Goal: Task Accomplishment & Management: Use online tool/utility

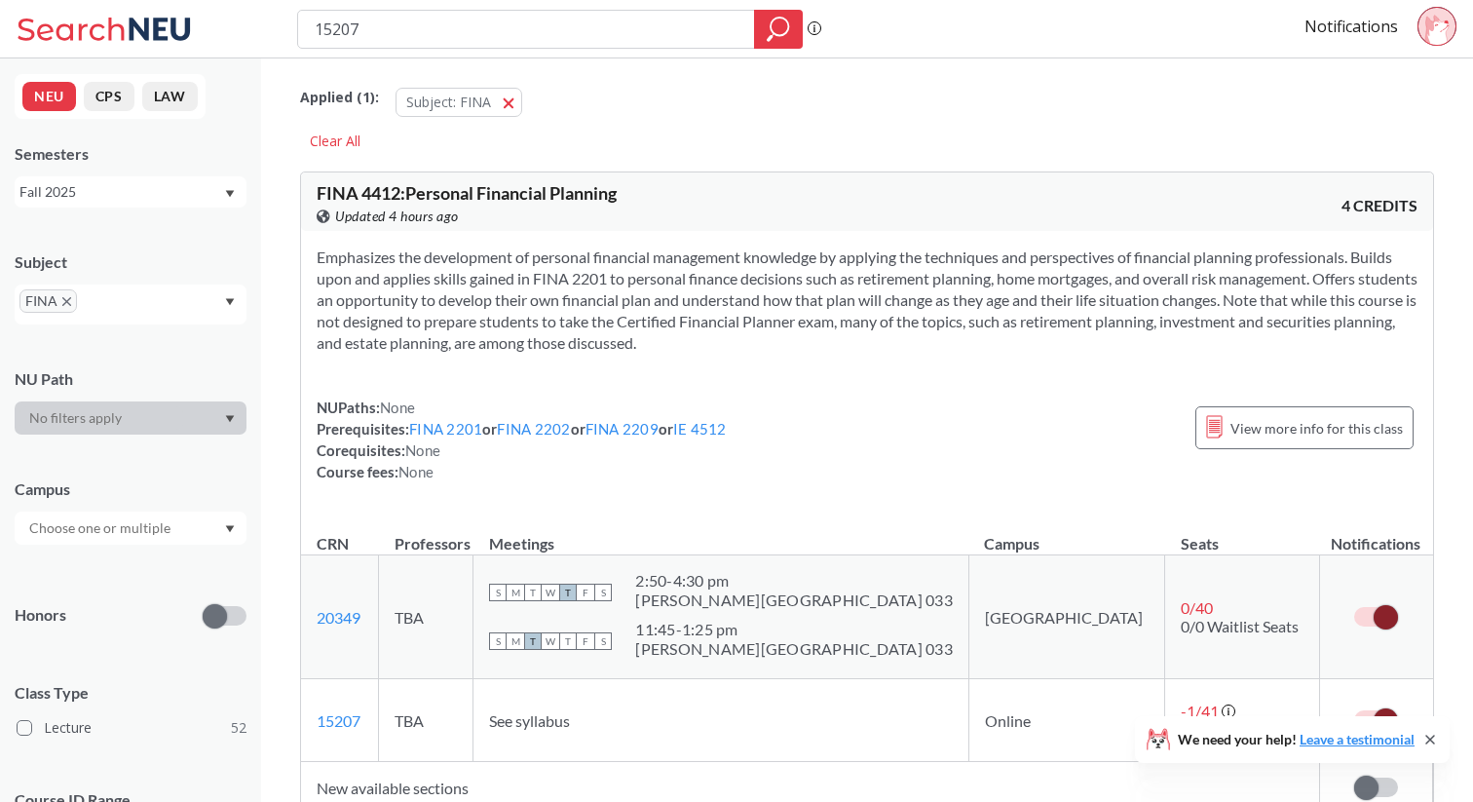
scroll to position [2528, 0]
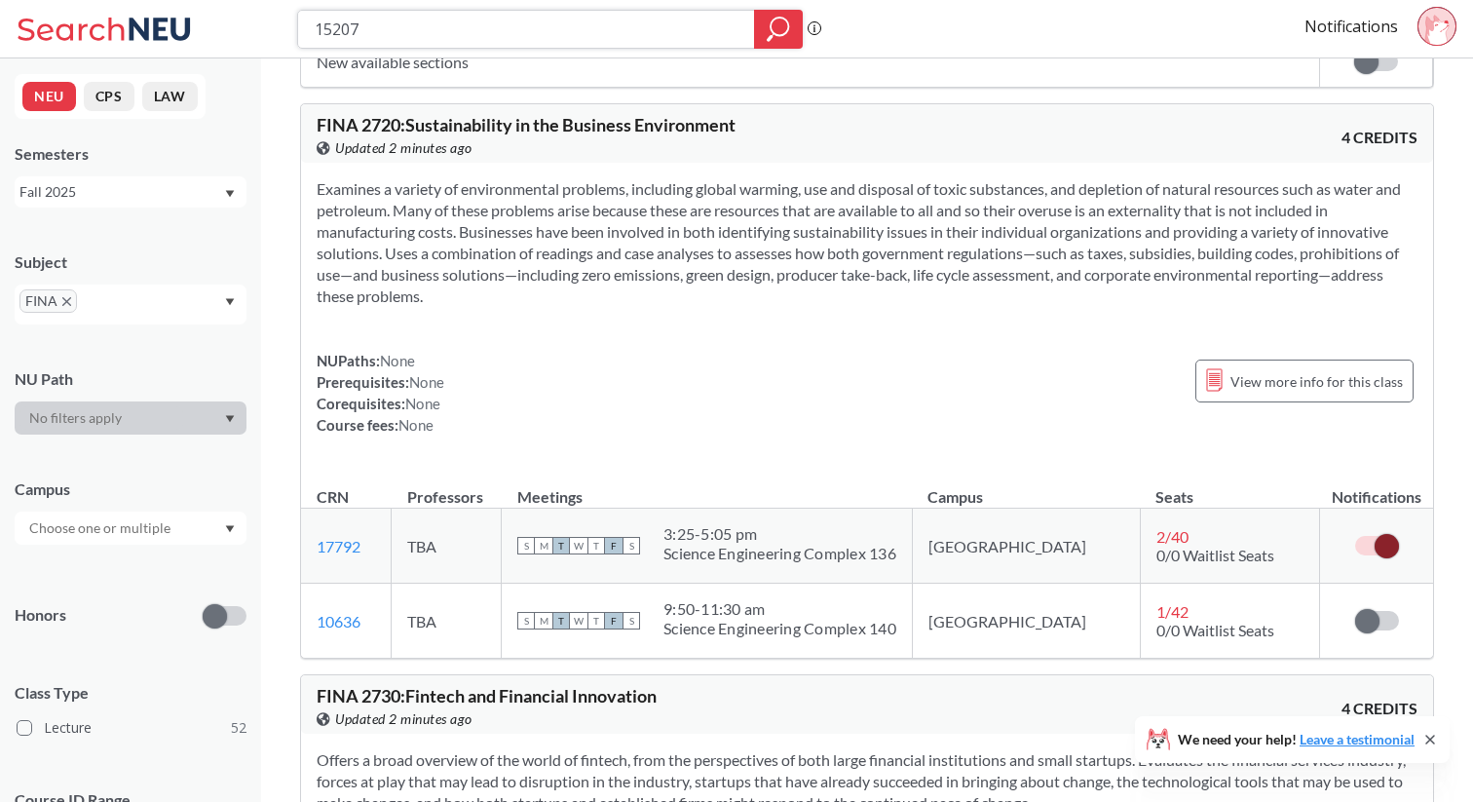
click at [452, 29] on input "15207" at bounding box center [527, 29] width 428 height 33
type input "1"
type input "18432"
click at [761, 32] on div at bounding box center [778, 29] width 49 height 39
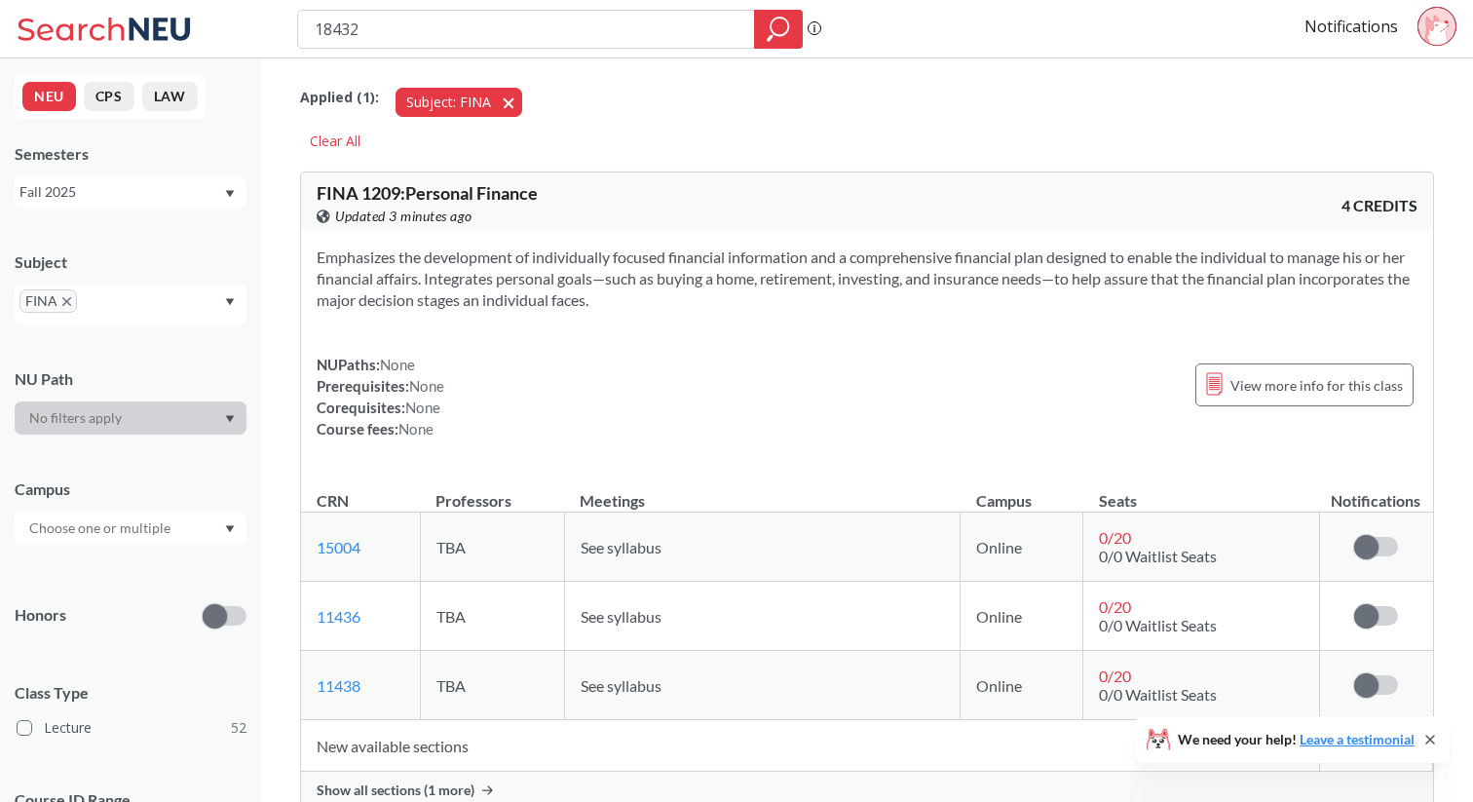
click at [515, 105] on span "button" at bounding box center [515, 102] width 0 height 19
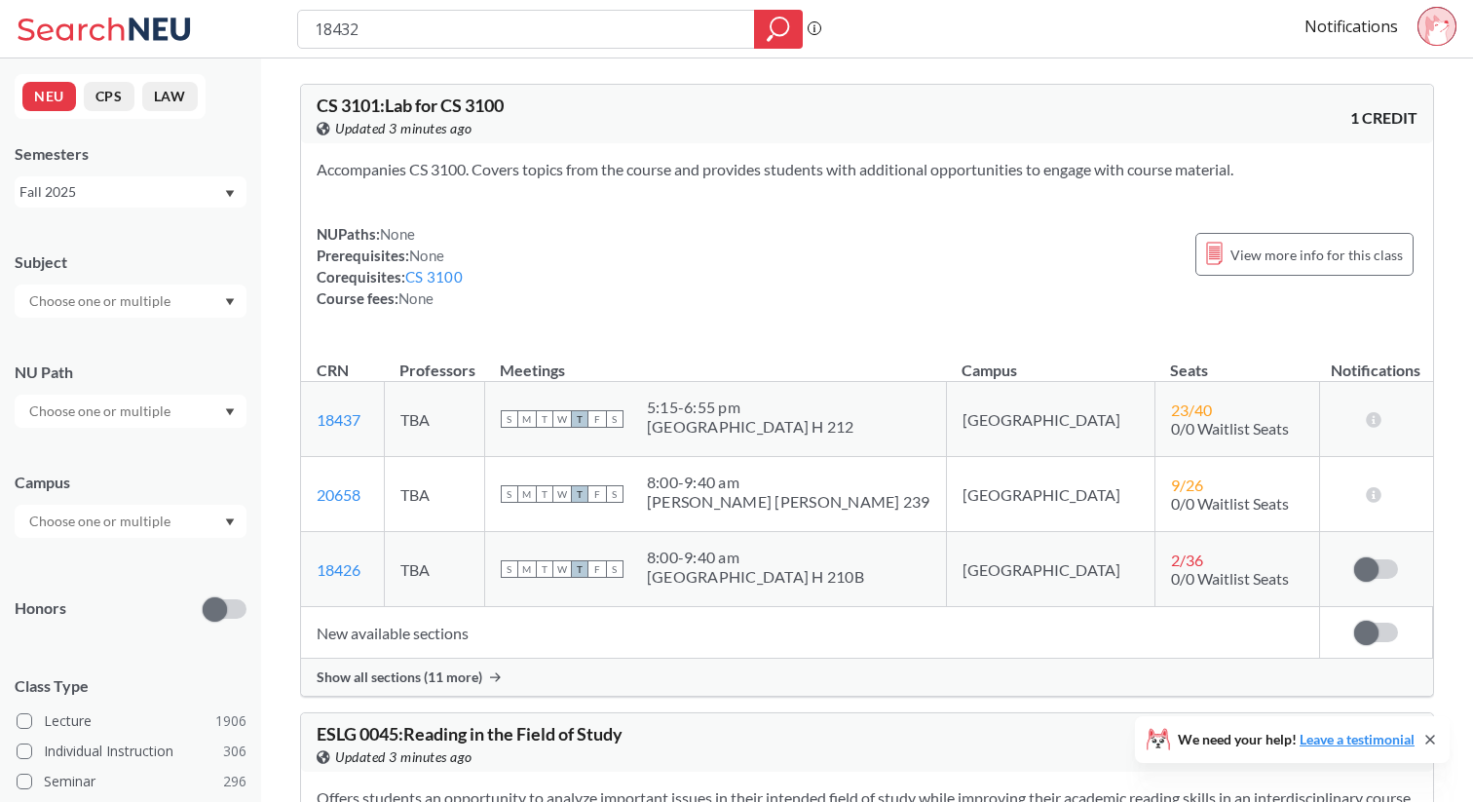
click at [460, 686] on div "Show all sections (11 more)" at bounding box center [867, 676] width 1132 height 37
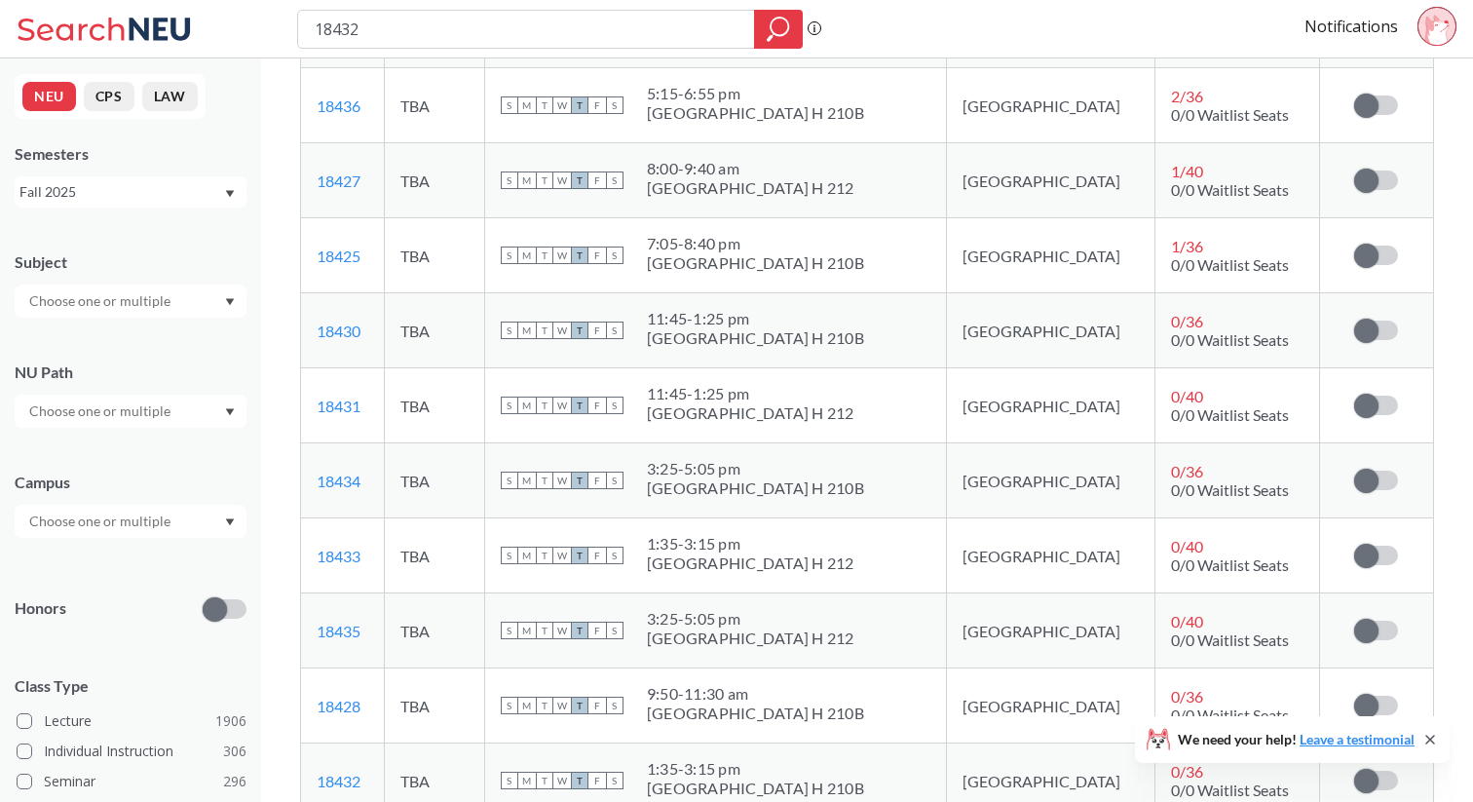
scroll to position [540, 0]
click at [1363, 555] on span at bounding box center [1366, 555] width 24 height 24
click at [1354, 544] on input "checkbox" at bounding box center [1354, 544] width 0 height 0
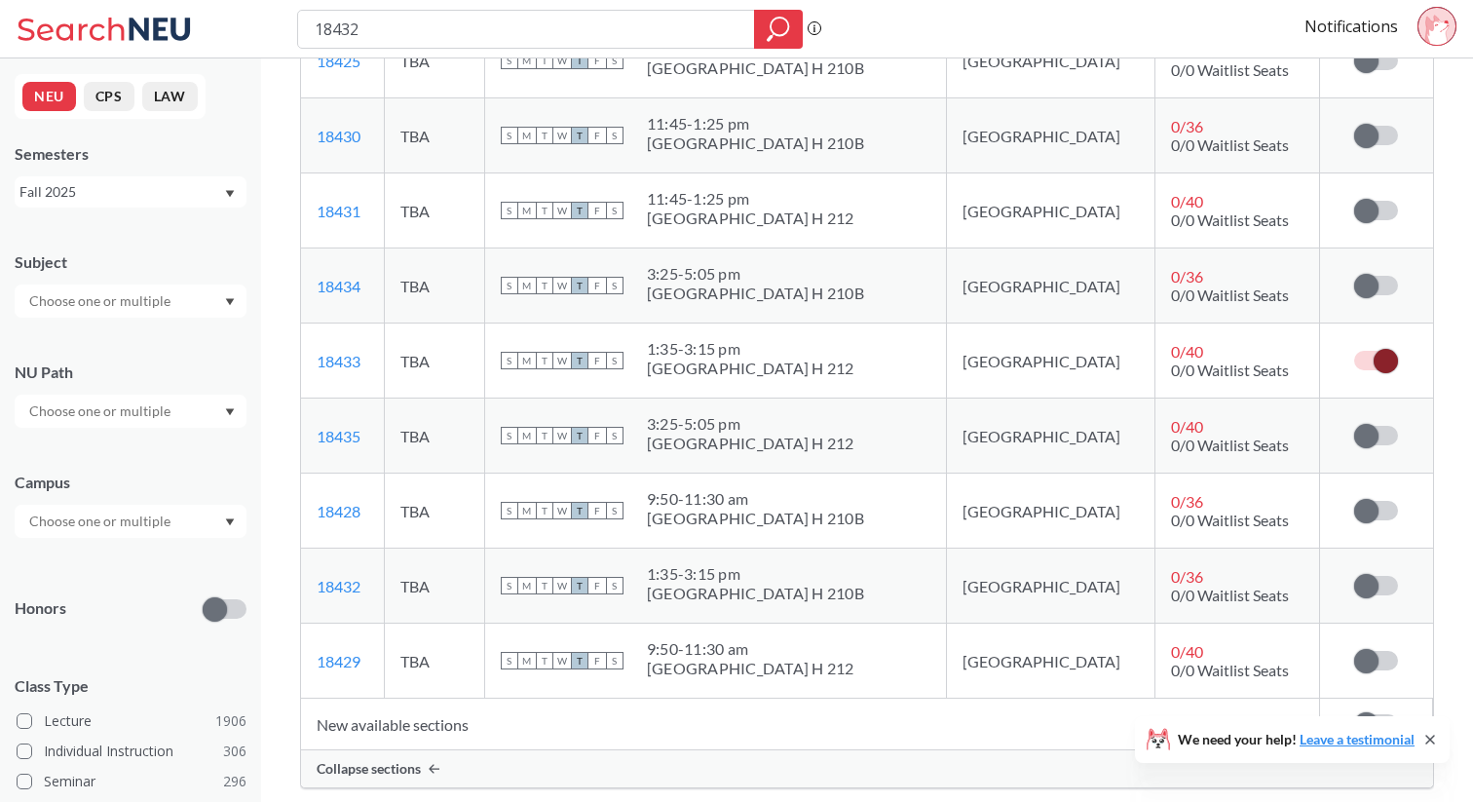
scroll to position [738, 0]
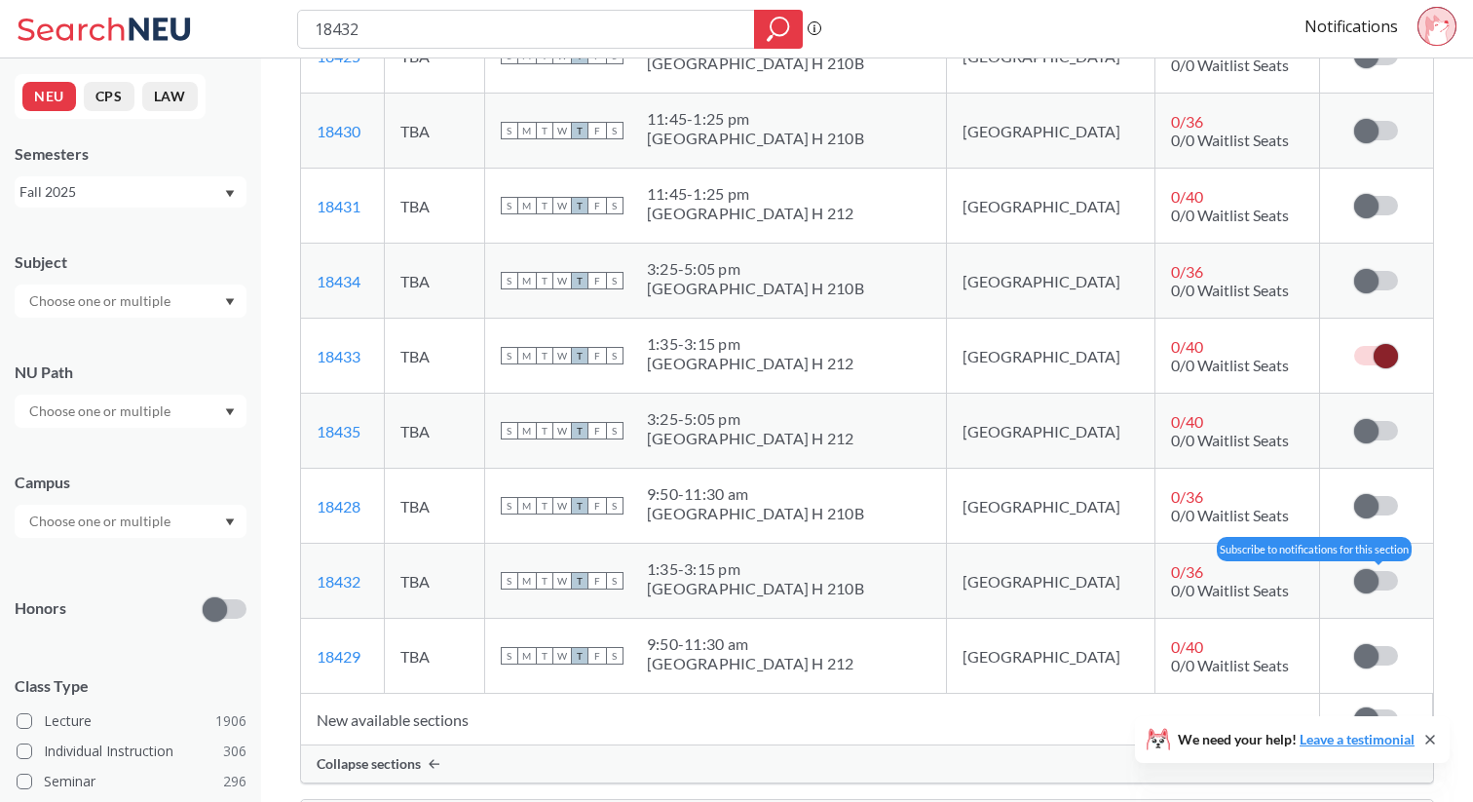
click at [1365, 577] on span at bounding box center [1366, 581] width 24 height 24
click at [1354, 571] on input "checkbox" at bounding box center [1354, 571] width 0 height 0
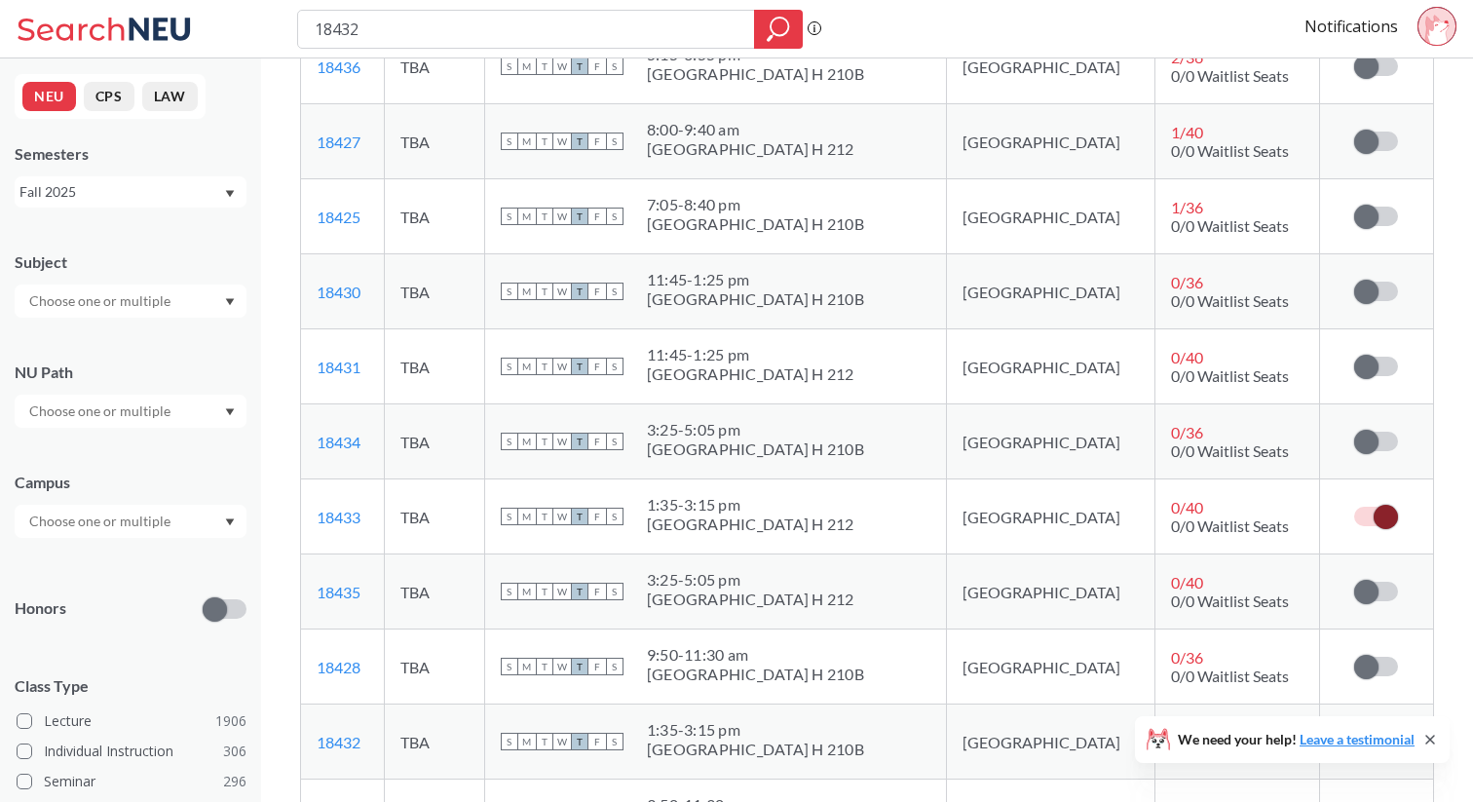
scroll to position [579, 0]
